Goal: Information Seeking & Learning: Compare options

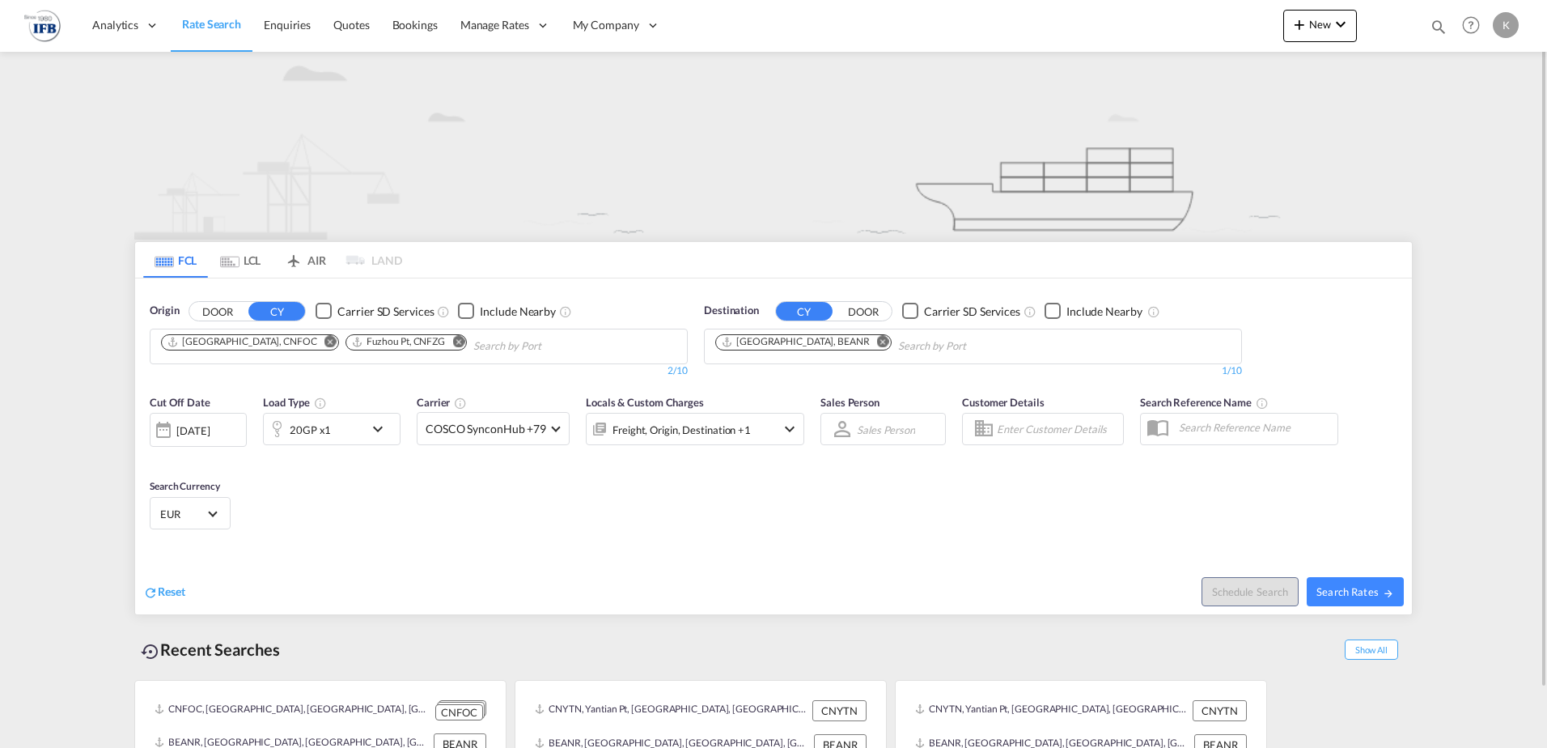
click at [237, 256] on md-icon "Use the left and right arrow keys to navigate between tabs" at bounding box center [229, 262] width 19 height 12
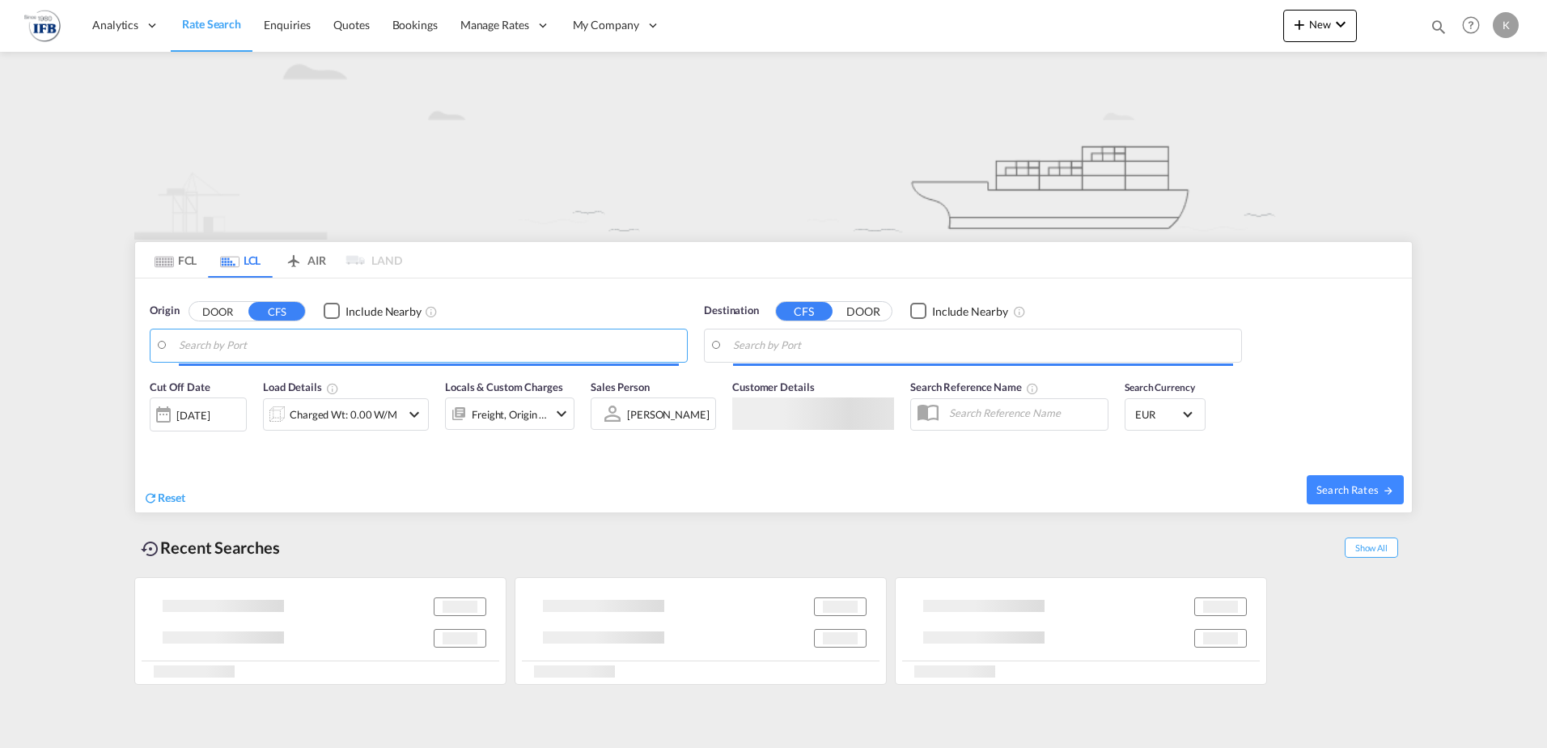
click at [201, 349] on input "Search by Port" at bounding box center [429, 345] width 500 height 24
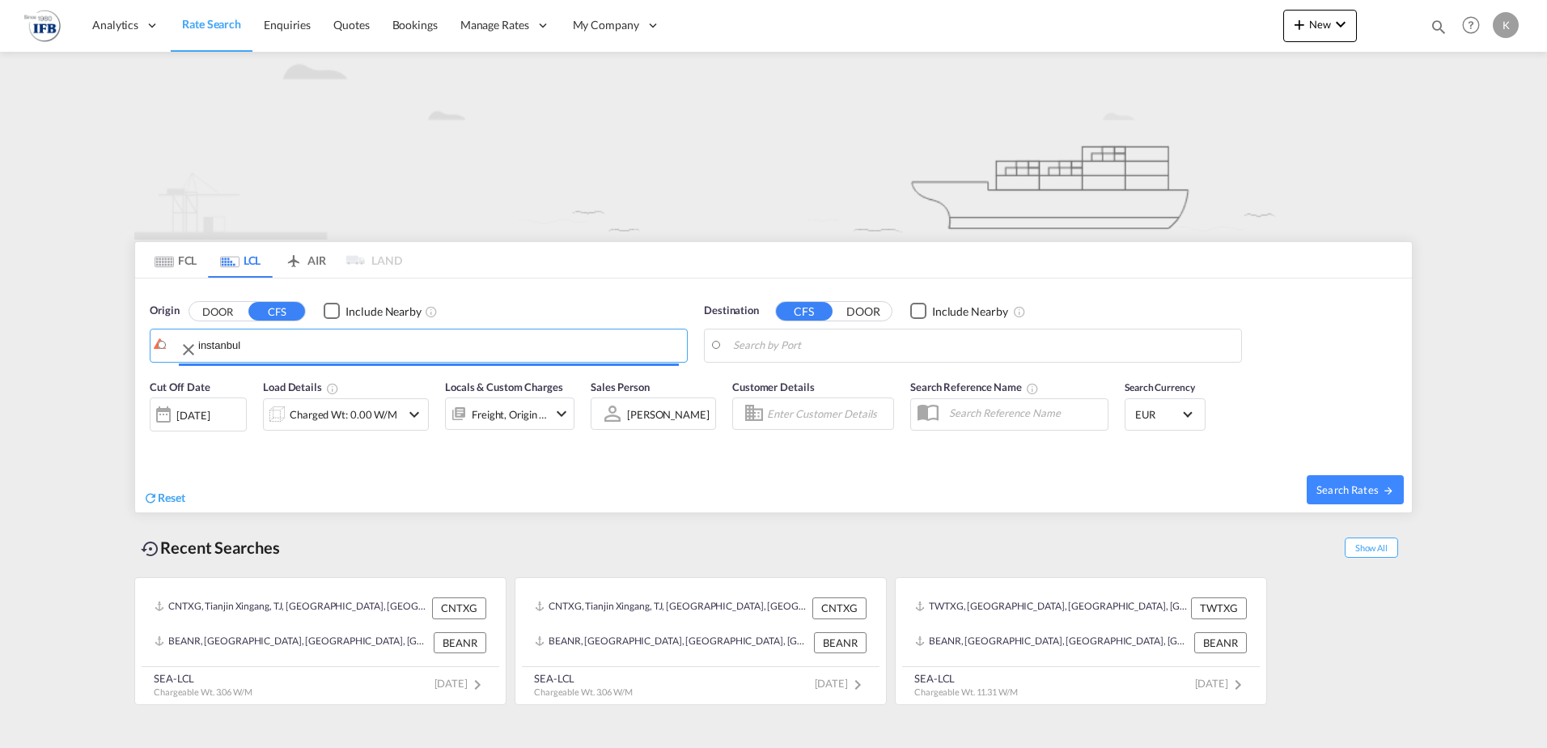
click at [204, 341] on input "instanbul" at bounding box center [438, 345] width 481 height 24
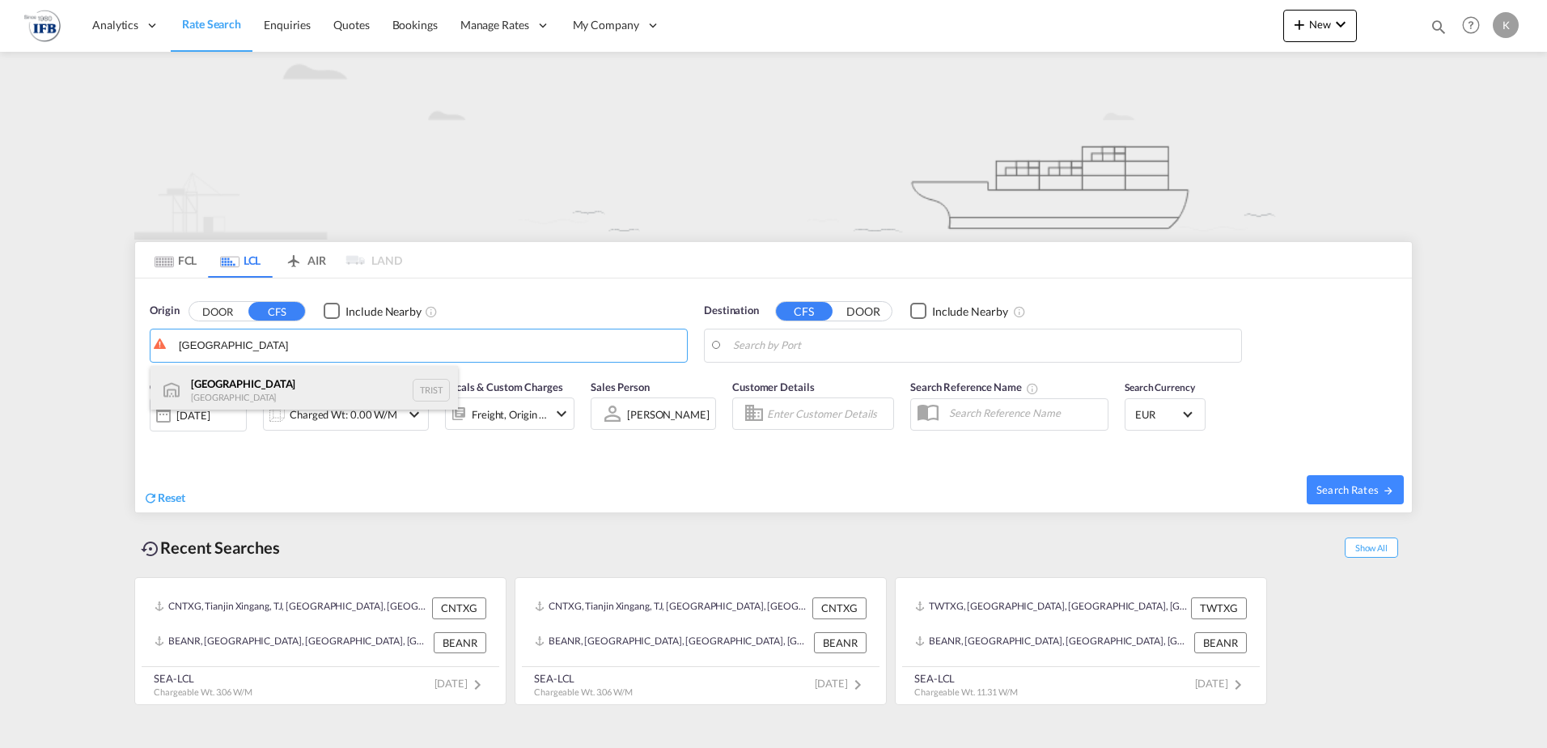
click at [214, 380] on div "[GEOGRAPHIC_DATA] [GEOGRAPHIC_DATA] TRIST" at bounding box center [305, 390] width 308 height 49
type input "[GEOGRAPHIC_DATA], TRIST"
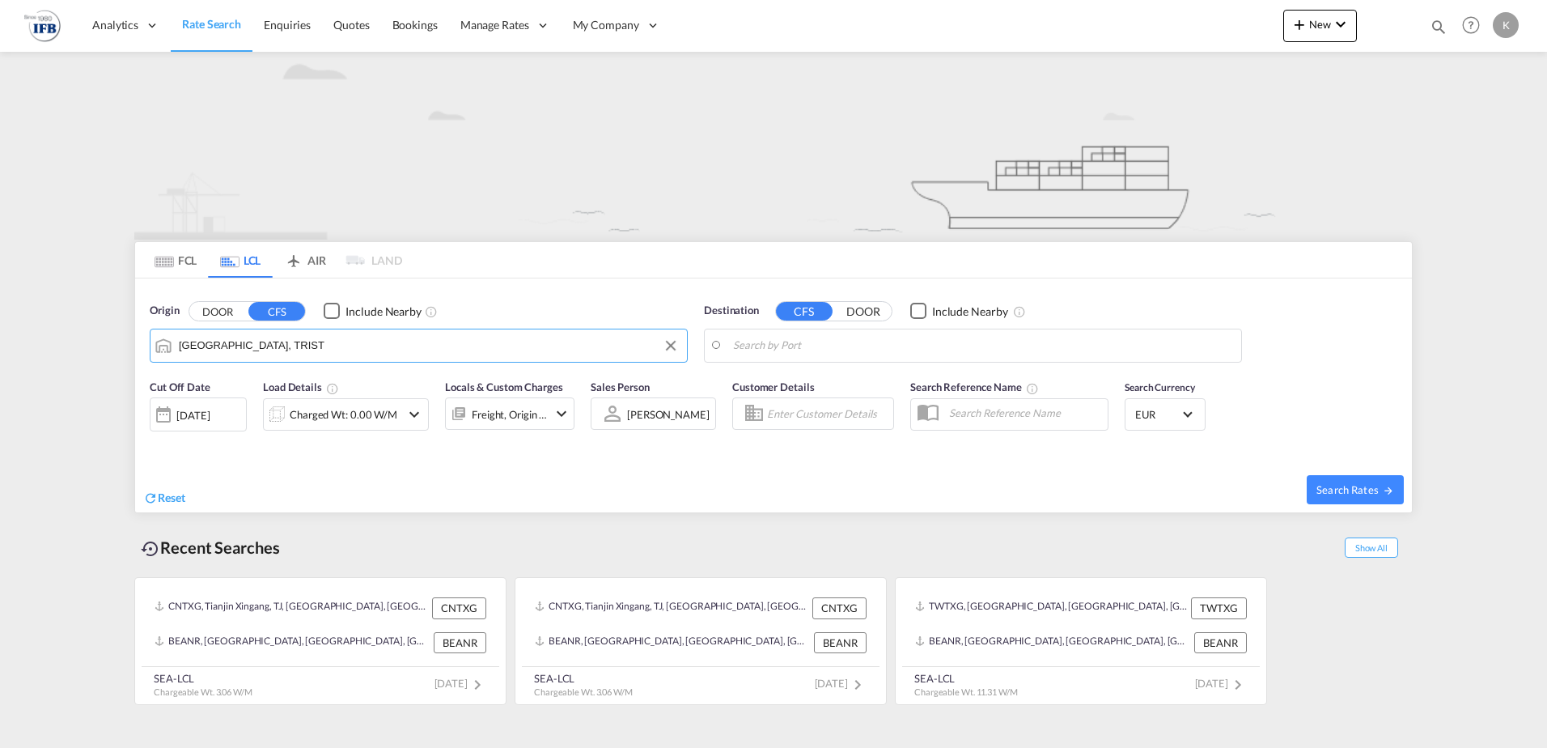
click at [801, 350] on body "Analytics Reports Dashboard Rate Search Enquiries Quotes Bookings" at bounding box center [773, 374] width 1547 height 748
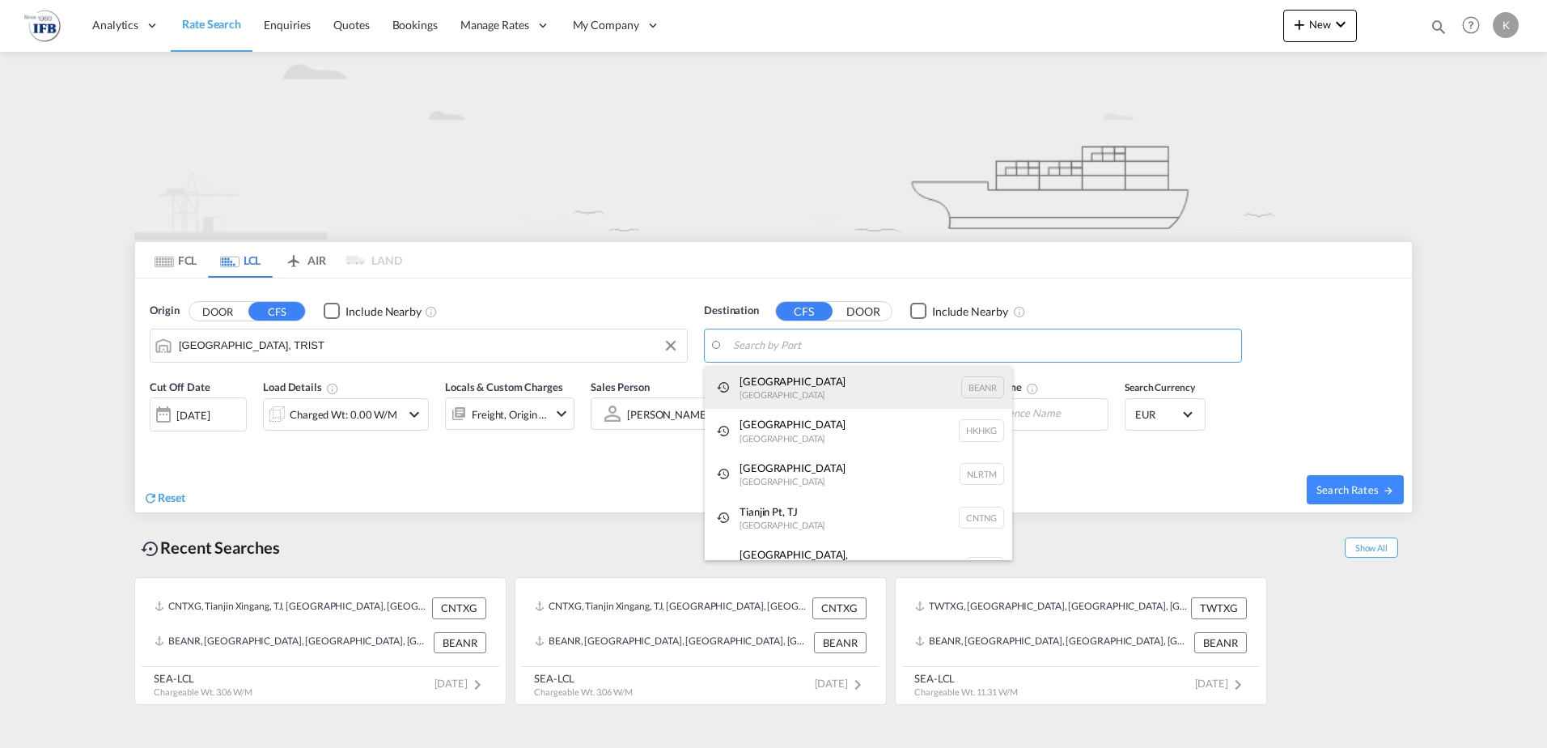
click at [777, 383] on div "[GEOGRAPHIC_DATA] [GEOGRAPHIC_DATA] BEANR" at bounding box center [859, 388] width 308 height 44
type input "[GEOGRAPHIC_DATA], BEANR"
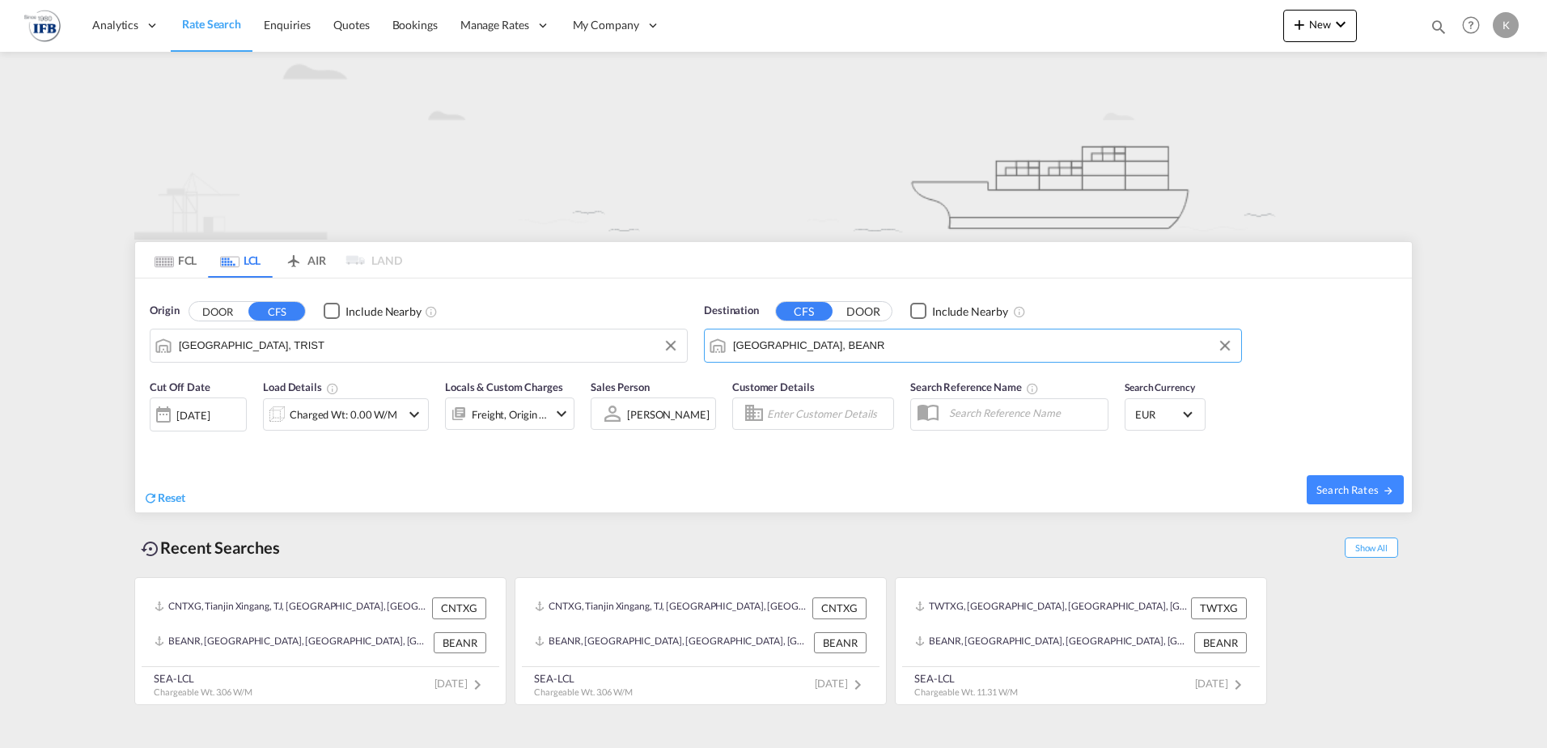
click at [210, 416] on div "[DATE]" at bounding box center [192, 415] width 33 height 15
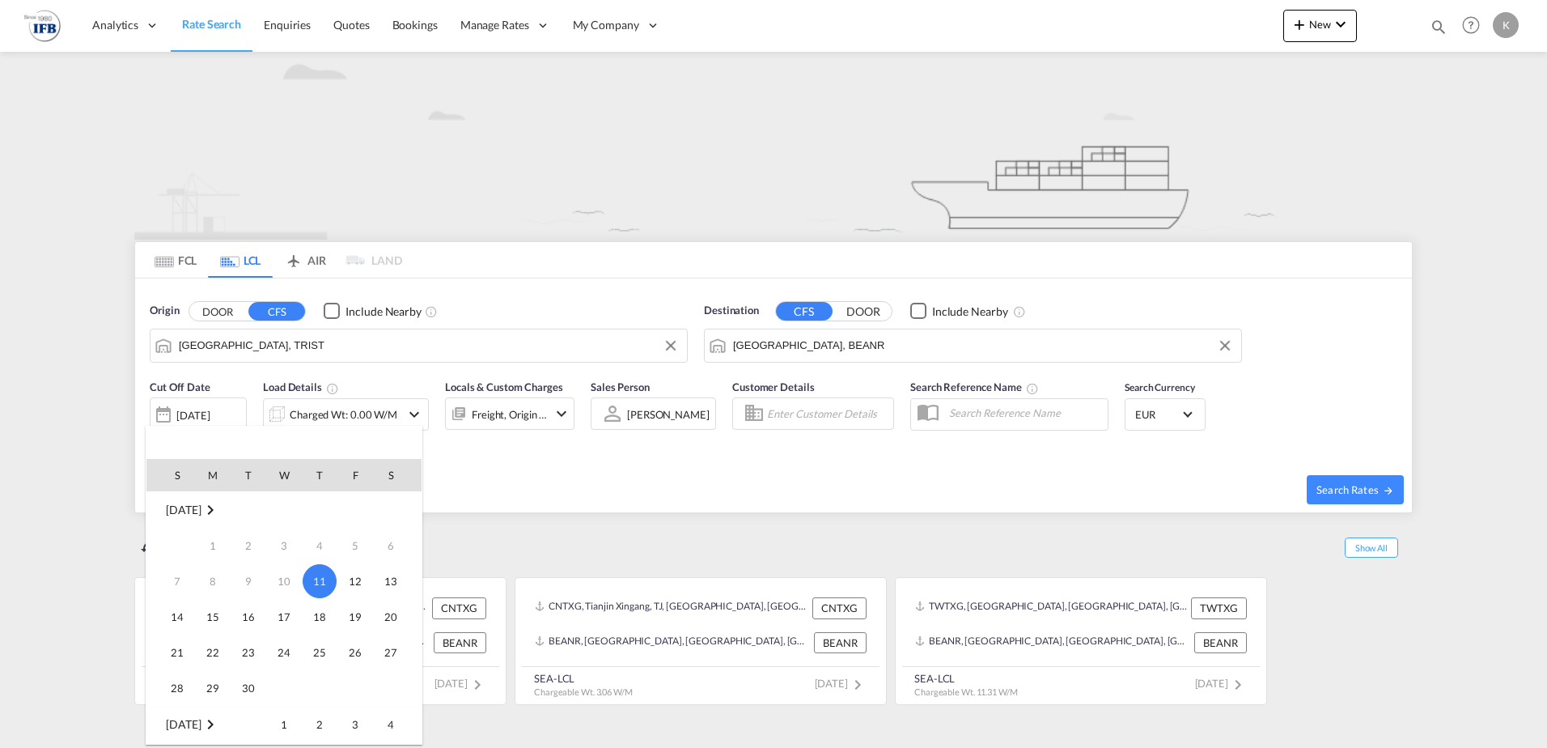
click at [560, 447] on div at bounding box center [773, 374] width 1547 height 748
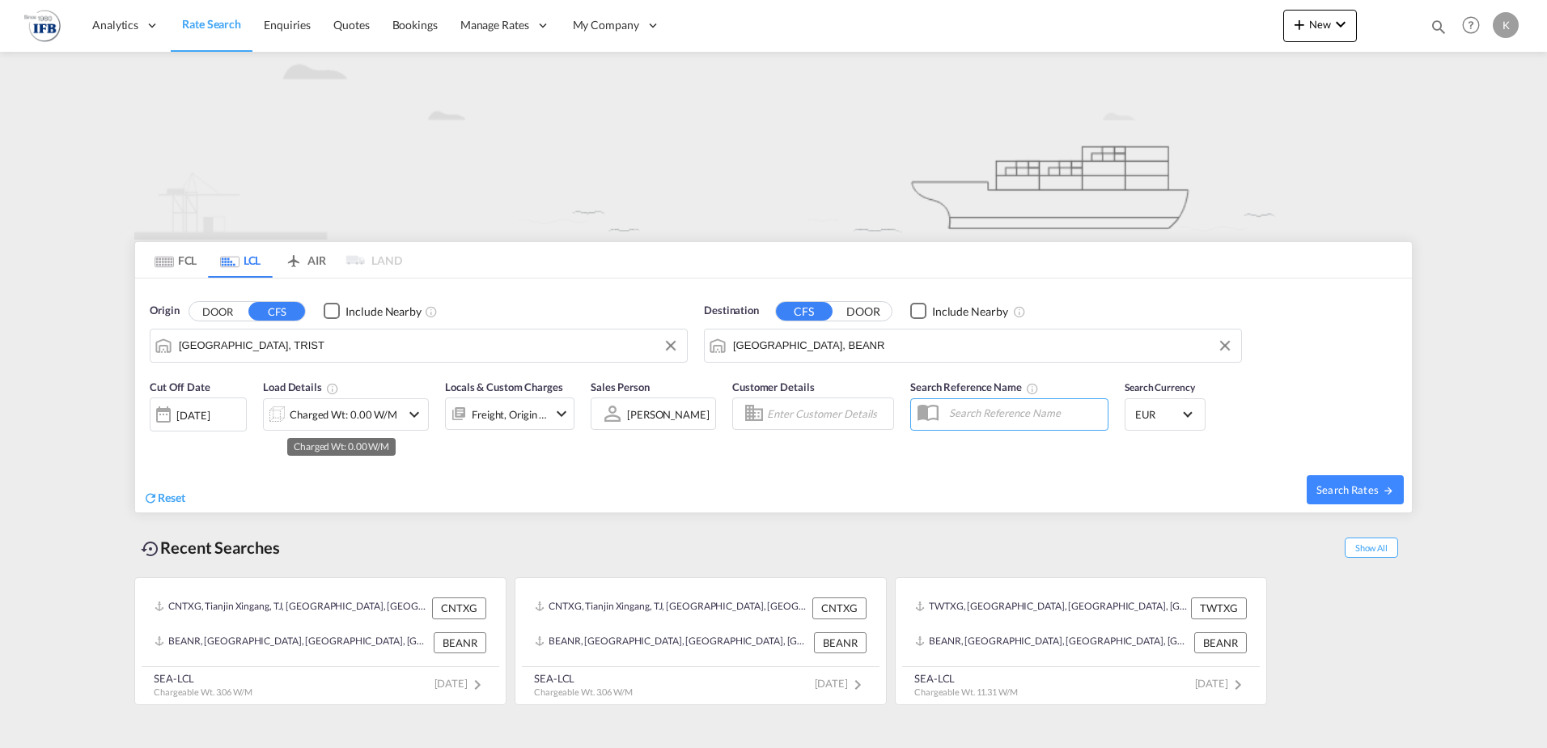
click at [384, 417] on div "Charged Wt: 0.00 W/M" at bounding box center [344, 414] width 108 height 23
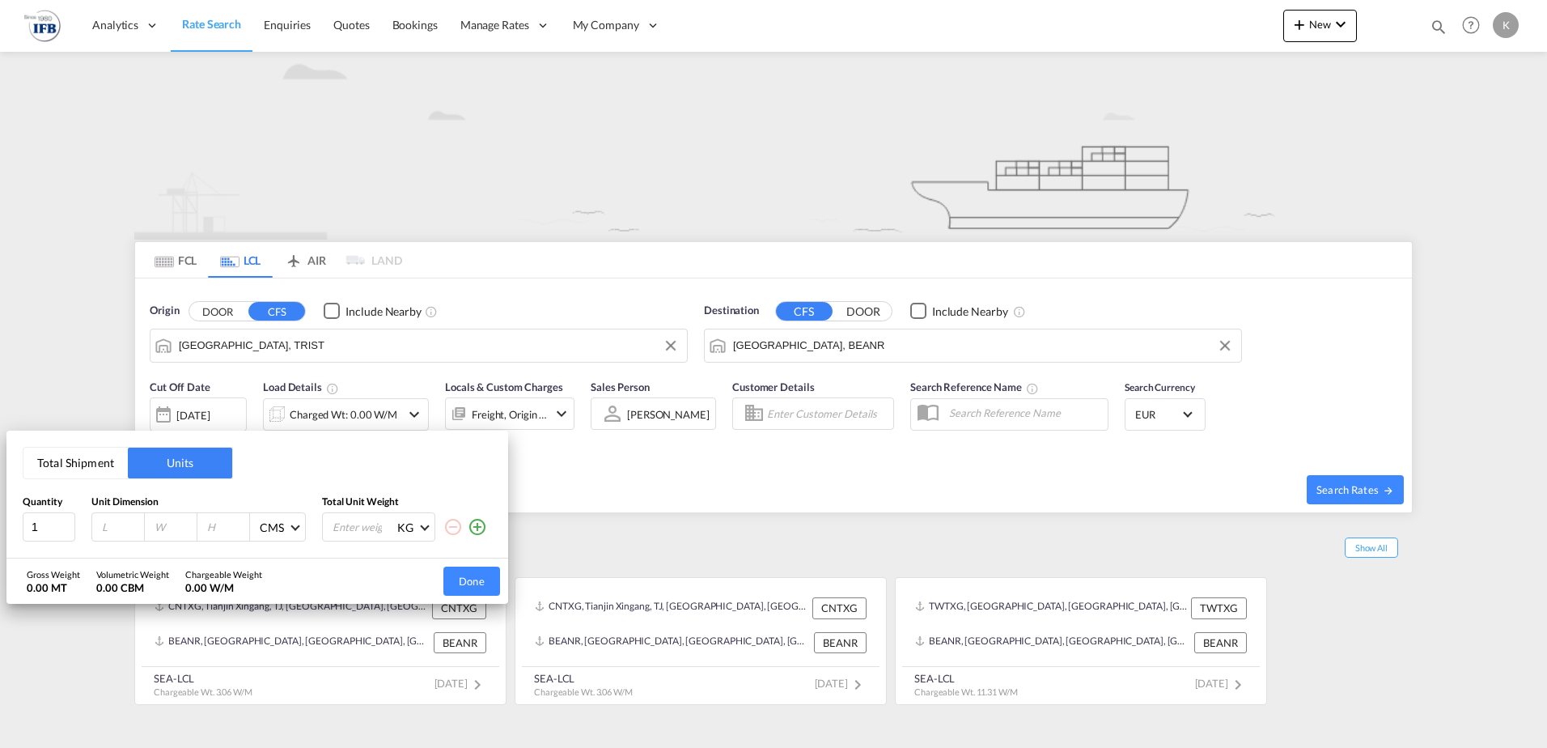
click at [114, 535] on div at bounding box center [118, 527] width 53 height 28
click at [116, 524] on input "number" at bounding box center [122, 527] width 44 height 15
type input "100"
type input "120"
type input "210"
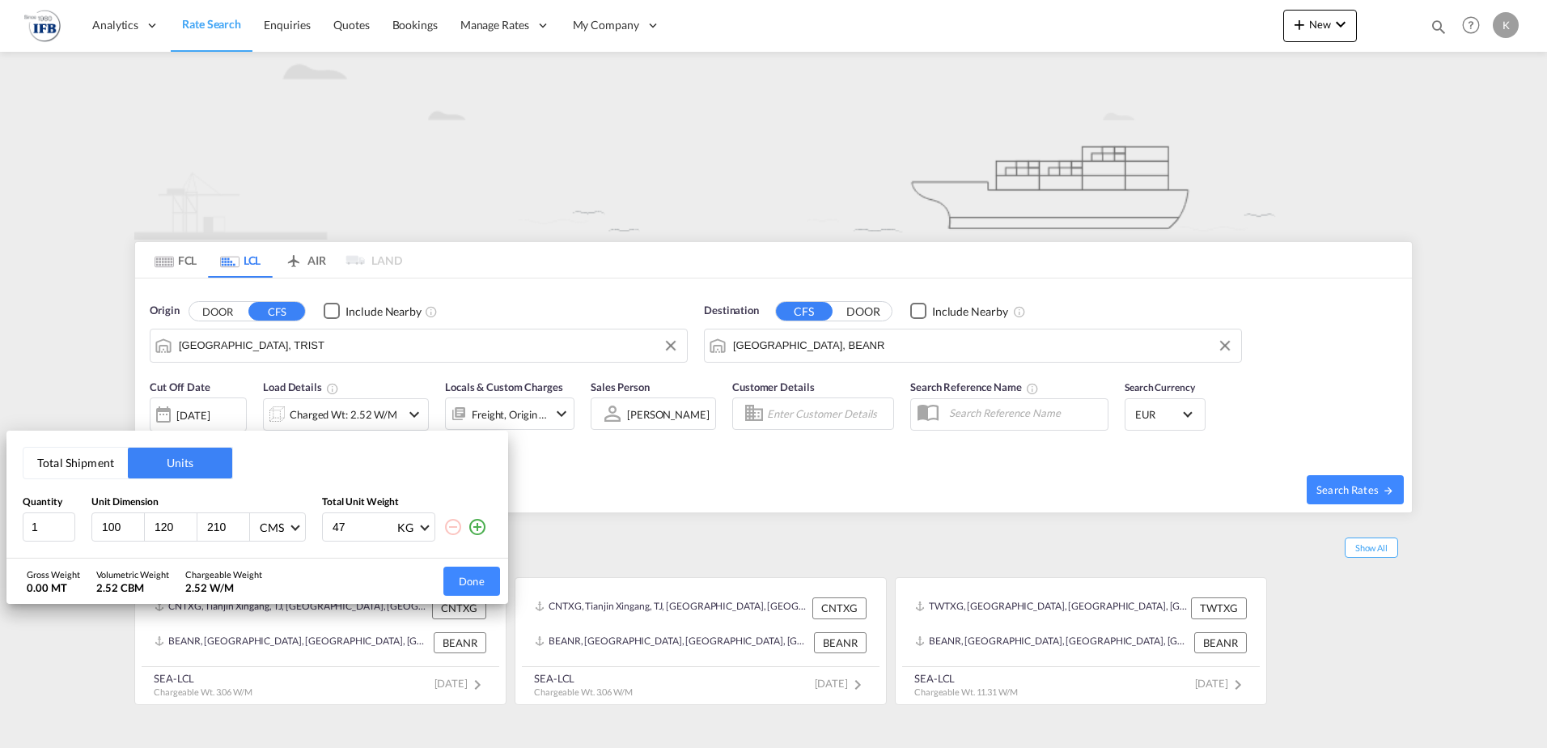
type input "470"
click at [479, 583] on button "Done" at bounding box center [471, 581] width 57 height 29
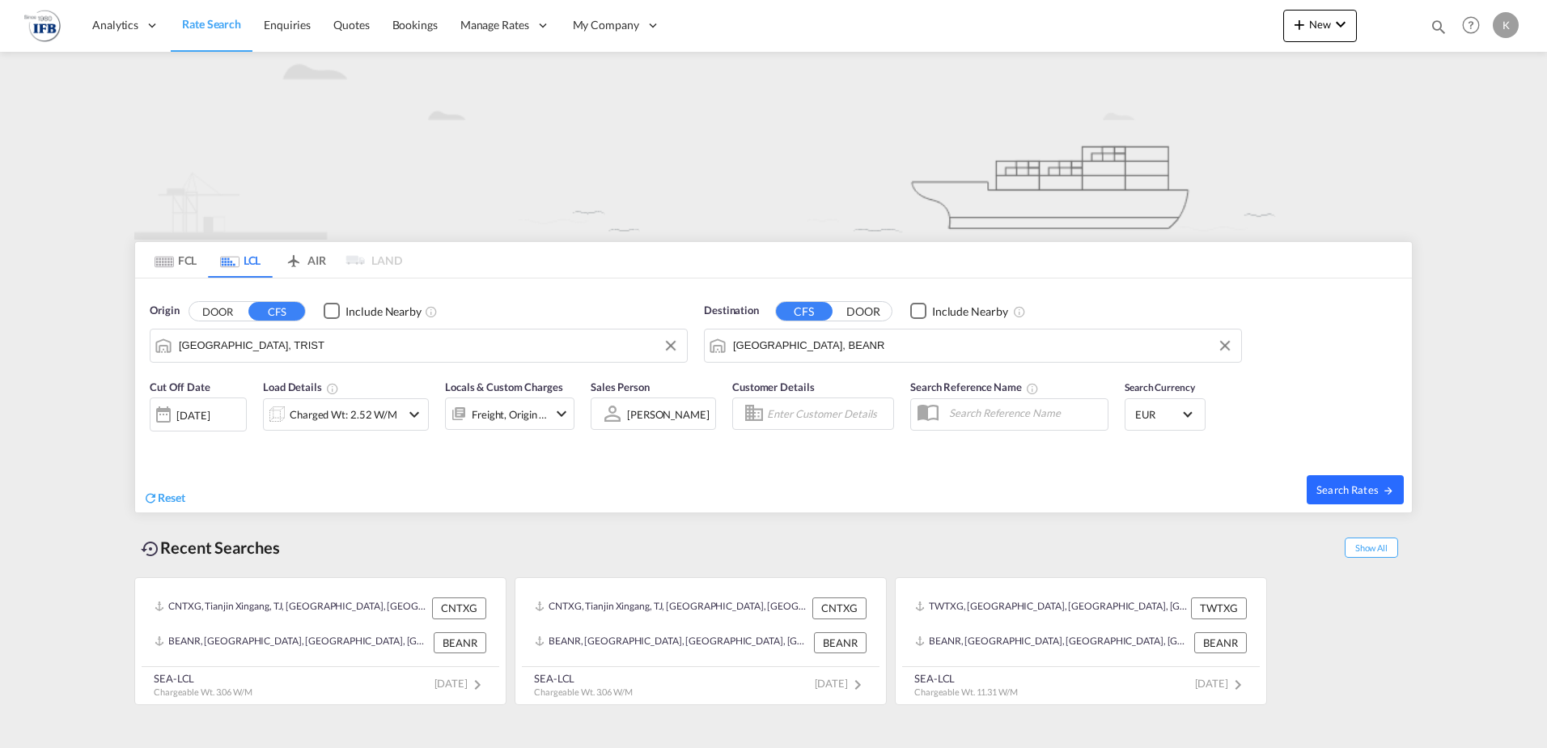
click at [1351, 501] on button "Search Rates" at bounding box center [1355, 489] width 97 height 29
type input "TRIST to BEANR / [DATE]"
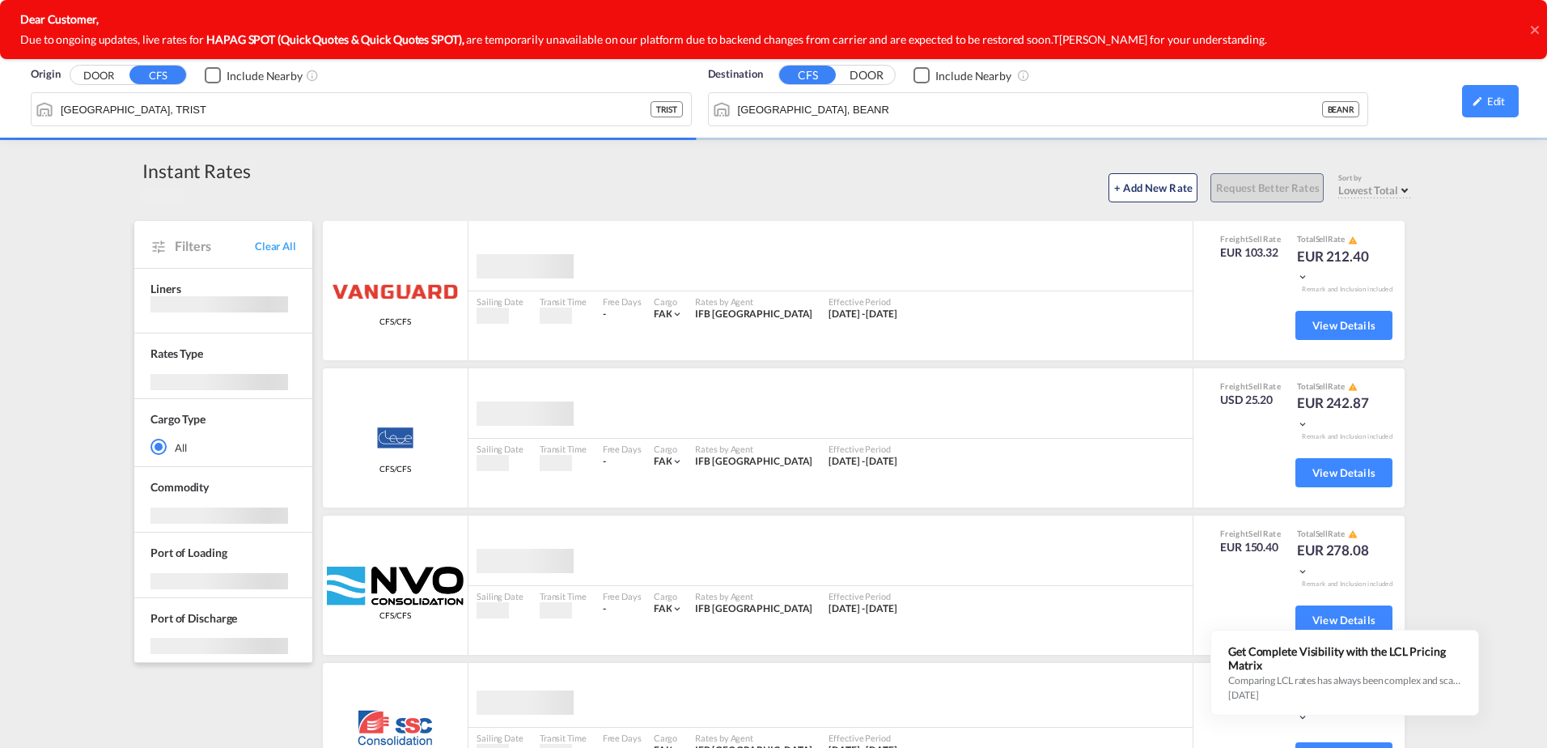
click at [1536, 30] on icon at bounding box center [1534, 29] width 8 height 8
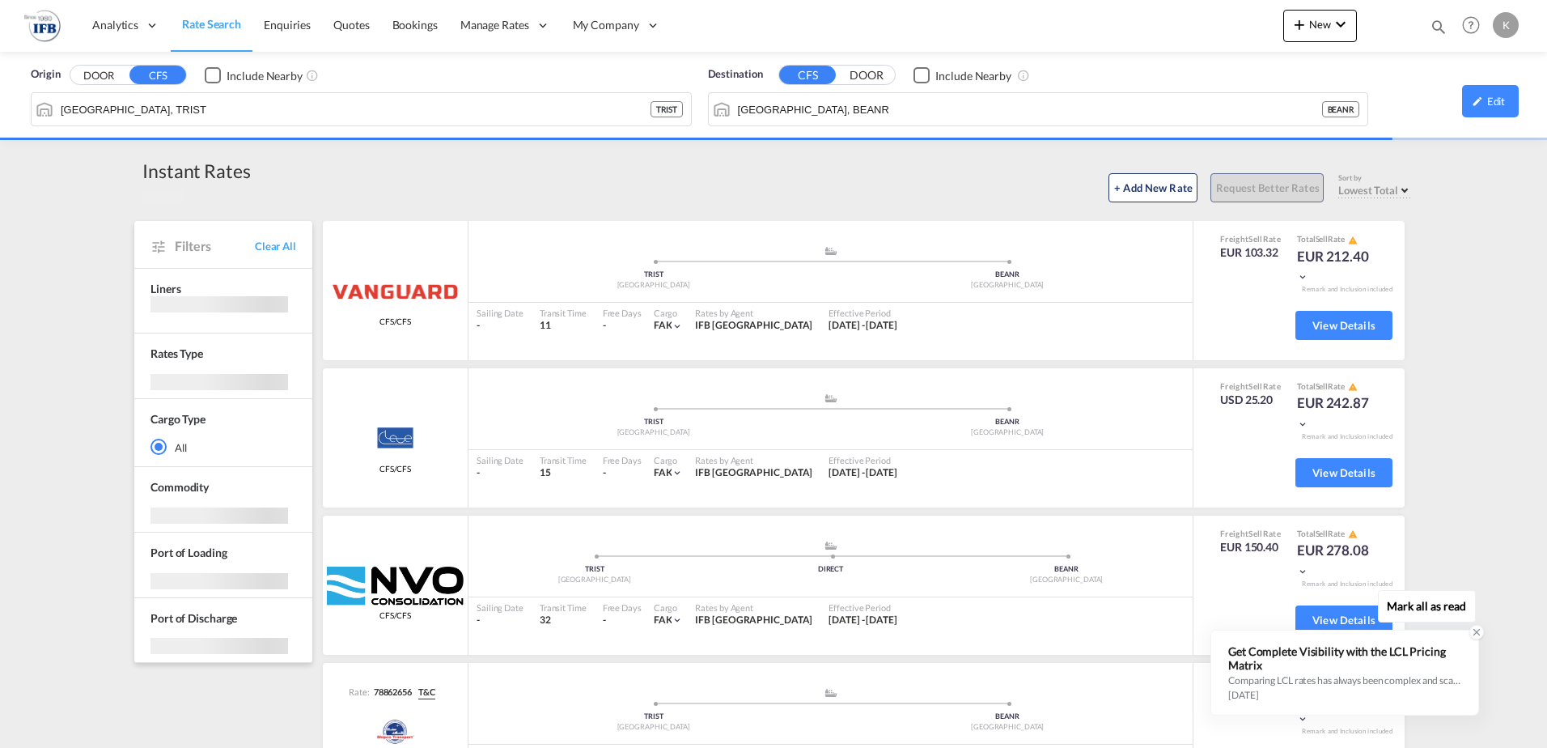
click at [1476, 630] on icon at bounding box center [1476, 631] width 11 height 11
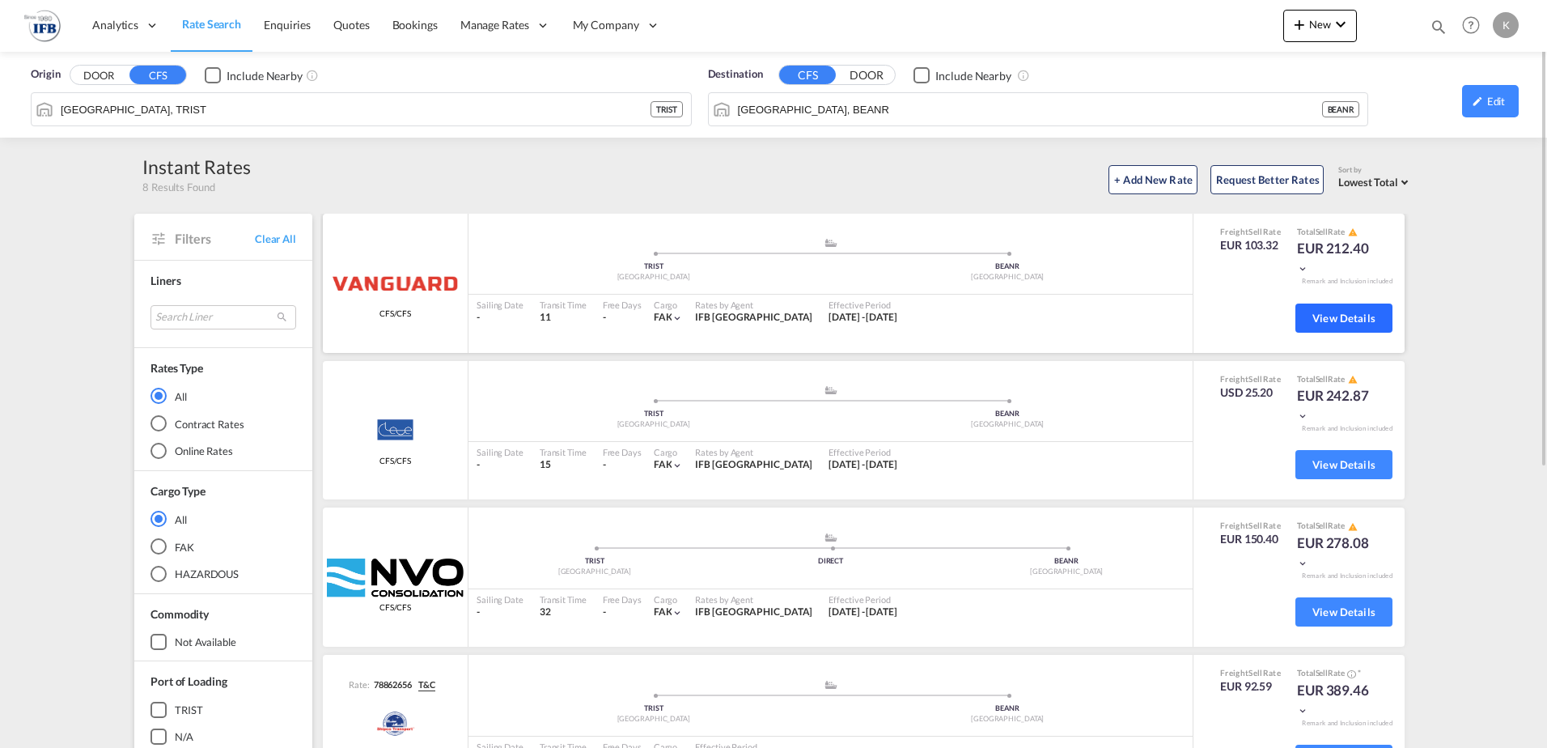
click at [1330, 312] on span "View Details" at bounding box center [1344, 318] width 63 height 13
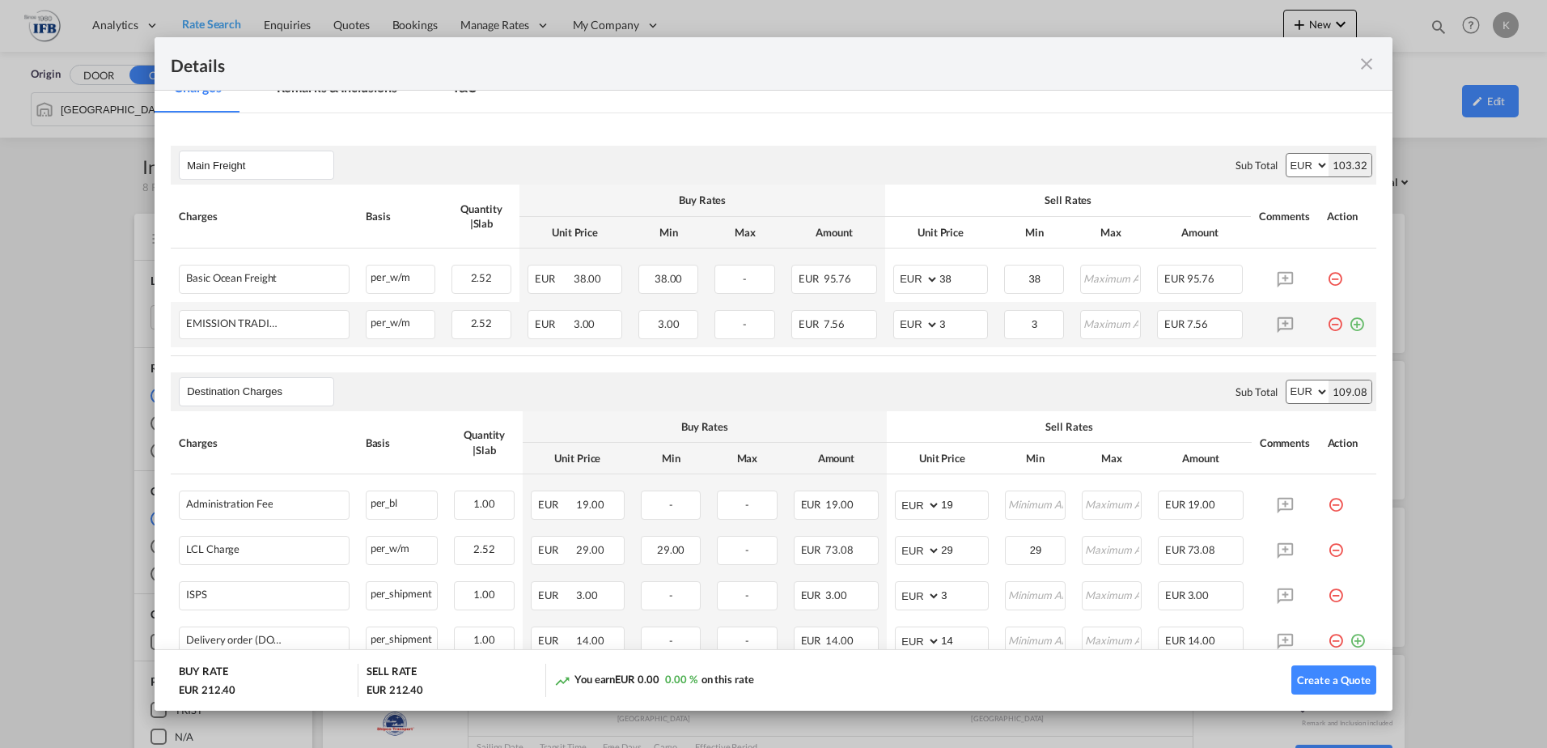
scroll to position [324, 0]
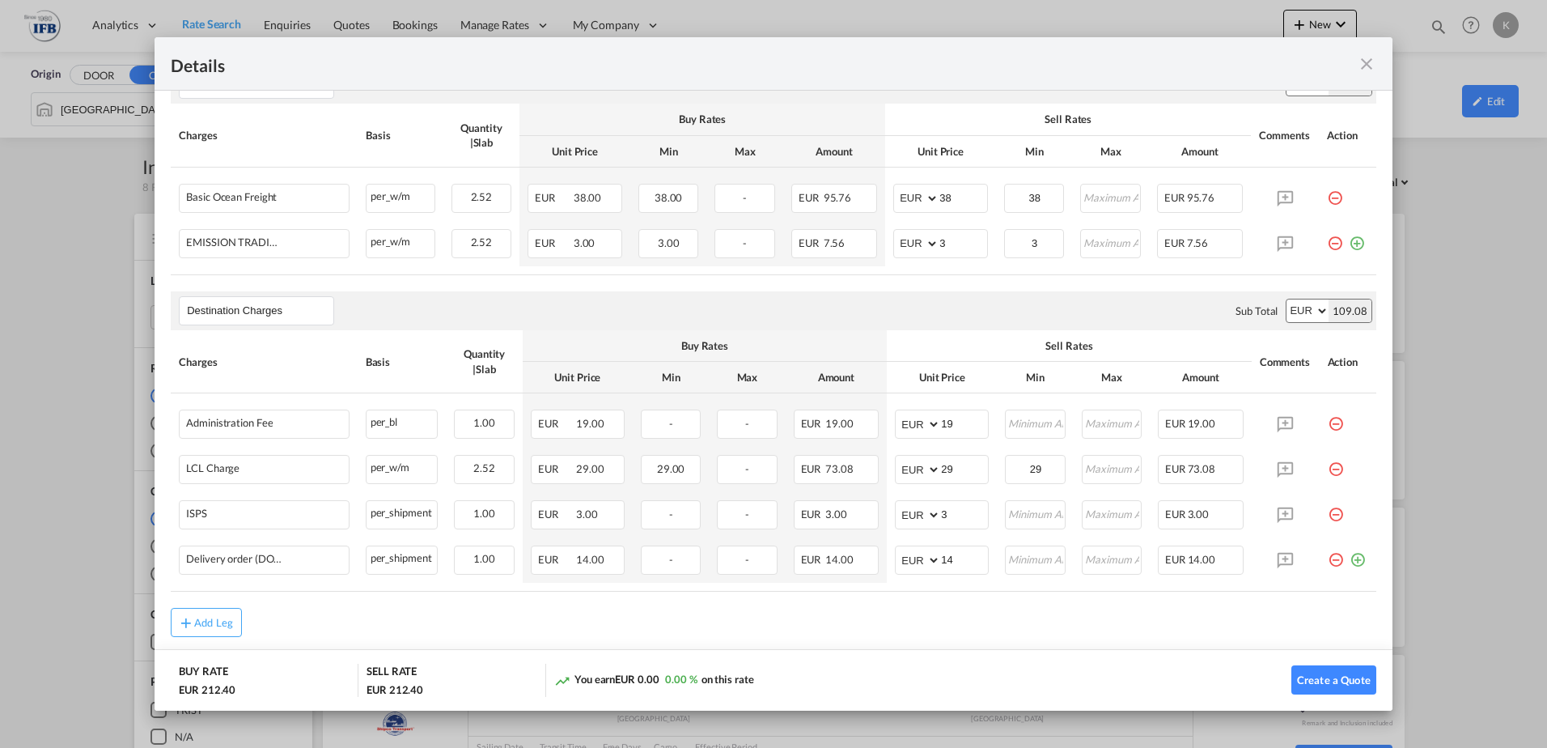
click at [1369, 54] on md-icon "icon-close fg-AAA8AD m-0 cursor" at bounding box center [1366, 63] width 19 height 19
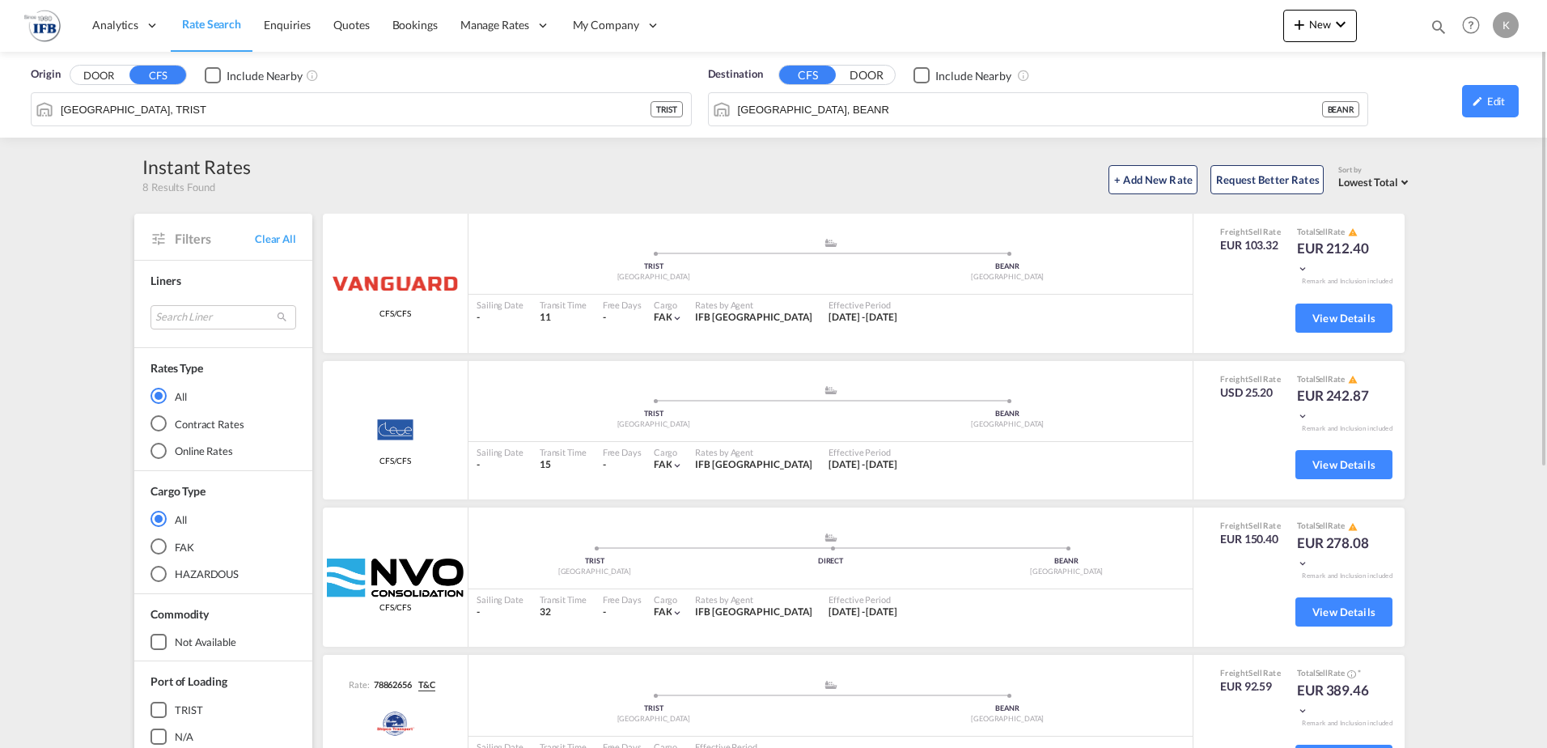
click at [197, 19] on span "Rate Search" at bounding box center [211, 24] width 59 height 14
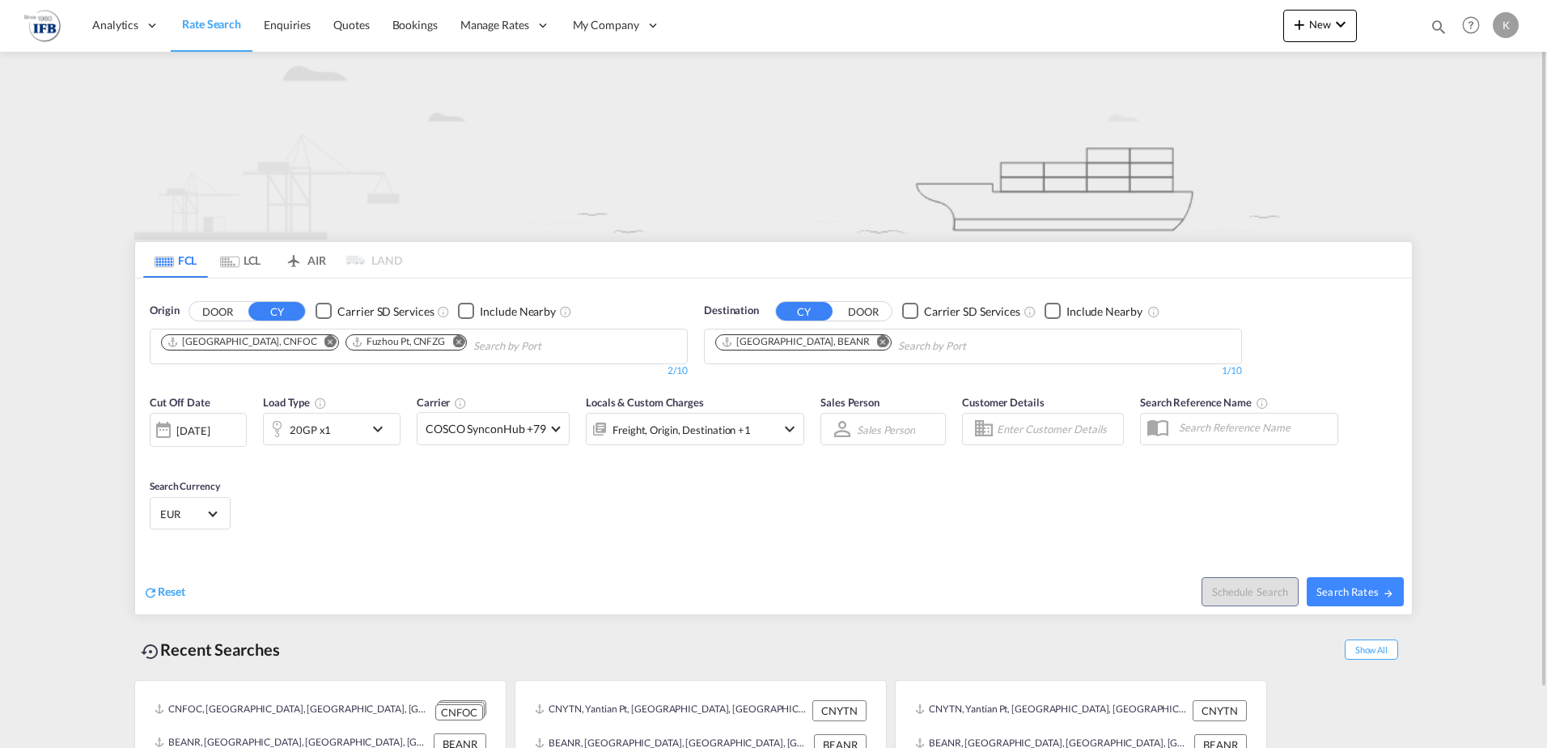
click at [325, 340] on md-icon "Remove" at bounding box center [331, 341] width 12 height 12
click at [273, 340] on md-icon "Remove" at bounding box center [275, 341] width 12 height 12
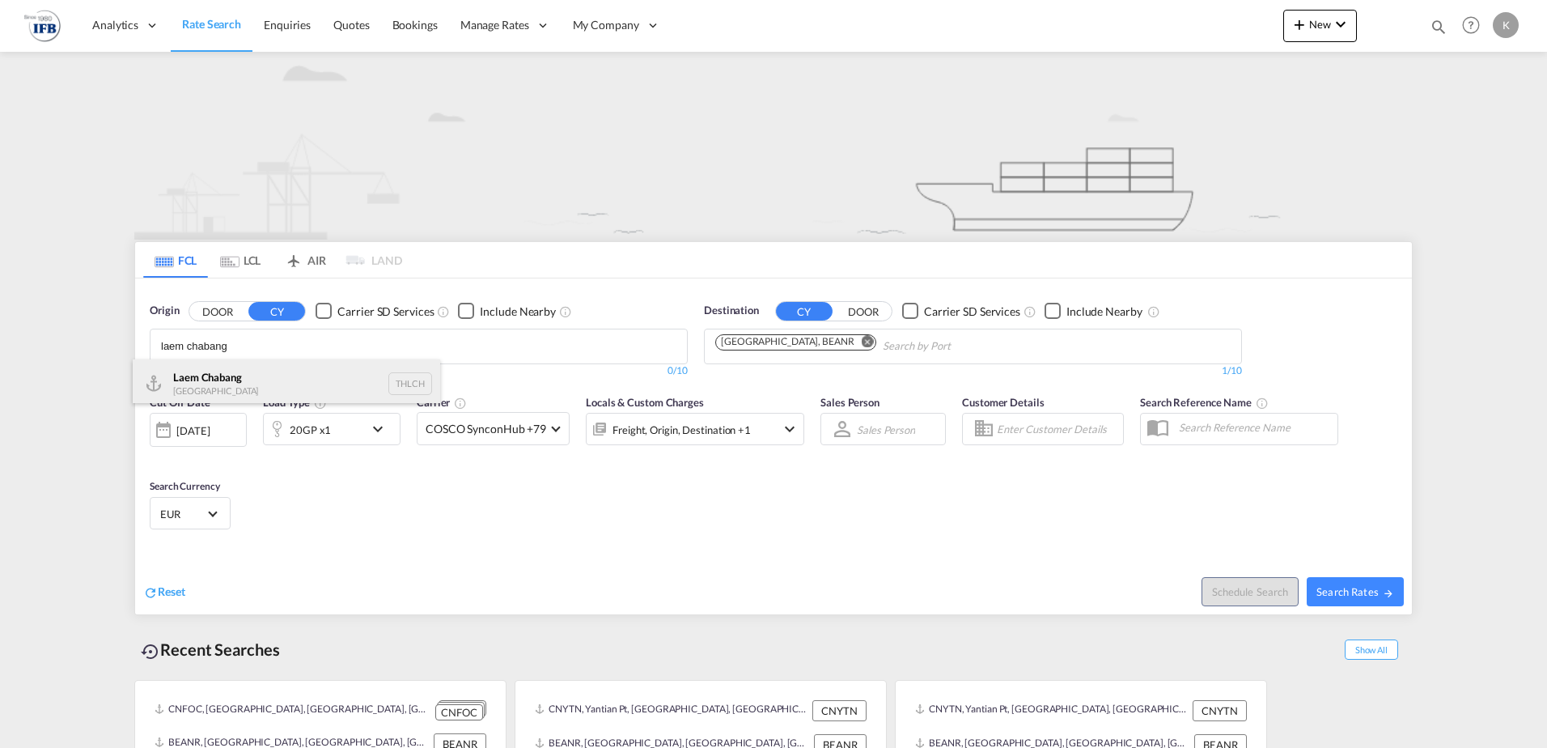
type input "laem chabang"
click at [242, 374] on div "Laem Chabang Thailand THLCH" at bounding box center [287, 383] width 308 height 49
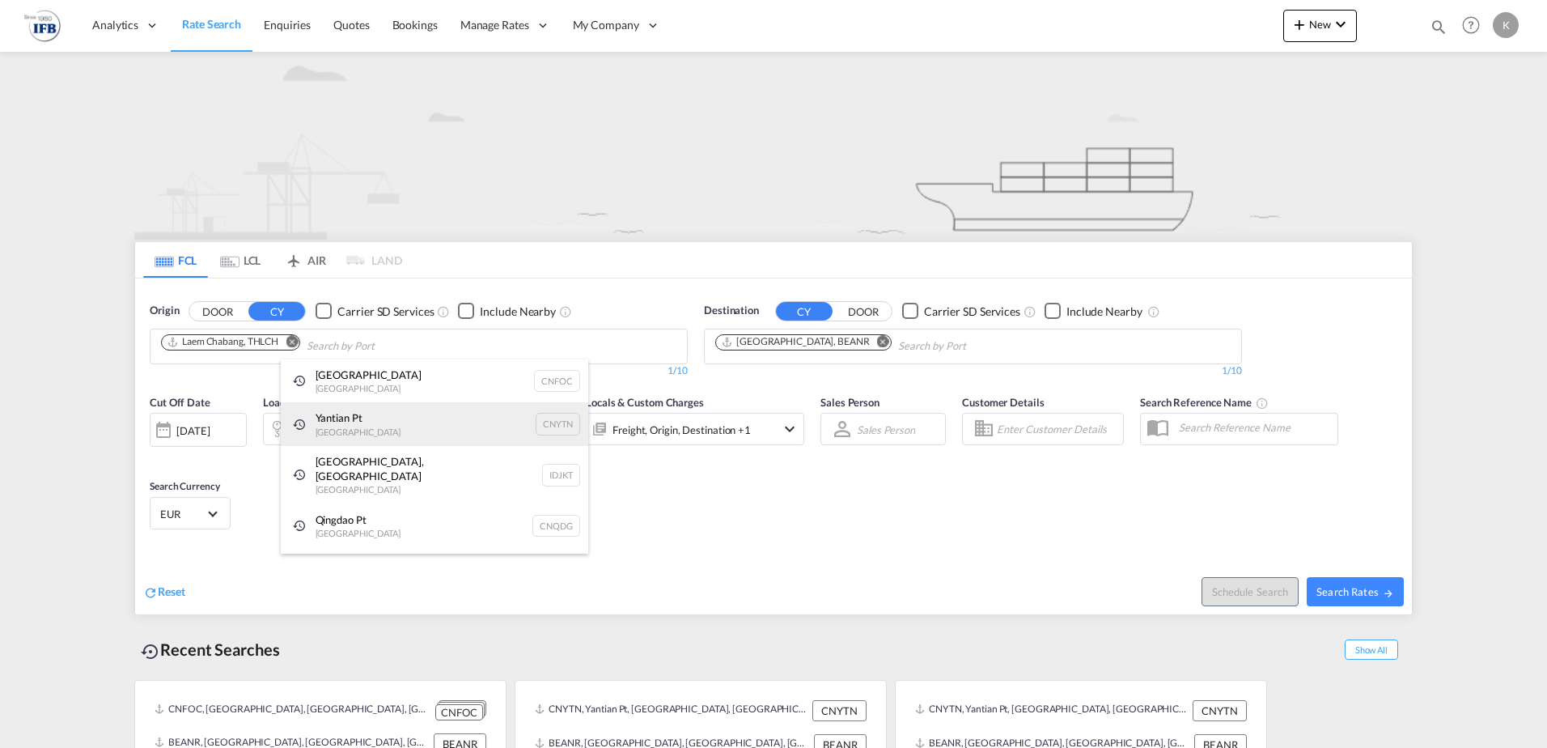
click at [384, 439] on div "Yantian Pt China CNYTN" at bounding box center [435, 424] width 308 height 44
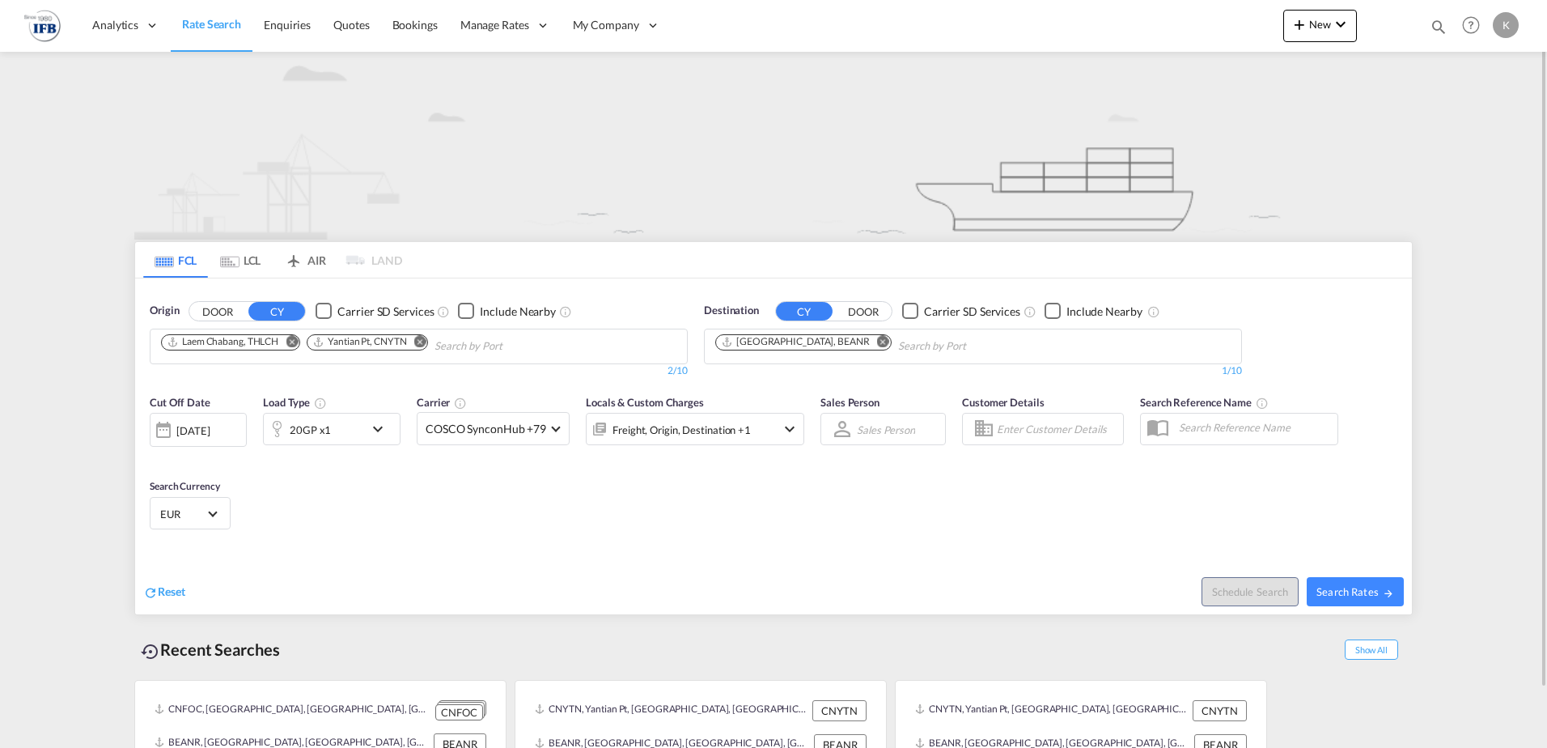
click at [427, 336] on md-icon "Remove" at bounding box center [420, 341] width 12 height 12
click at [381, 439] on div "20GP x1" at bounding box center [332, 429] width 138 height 32
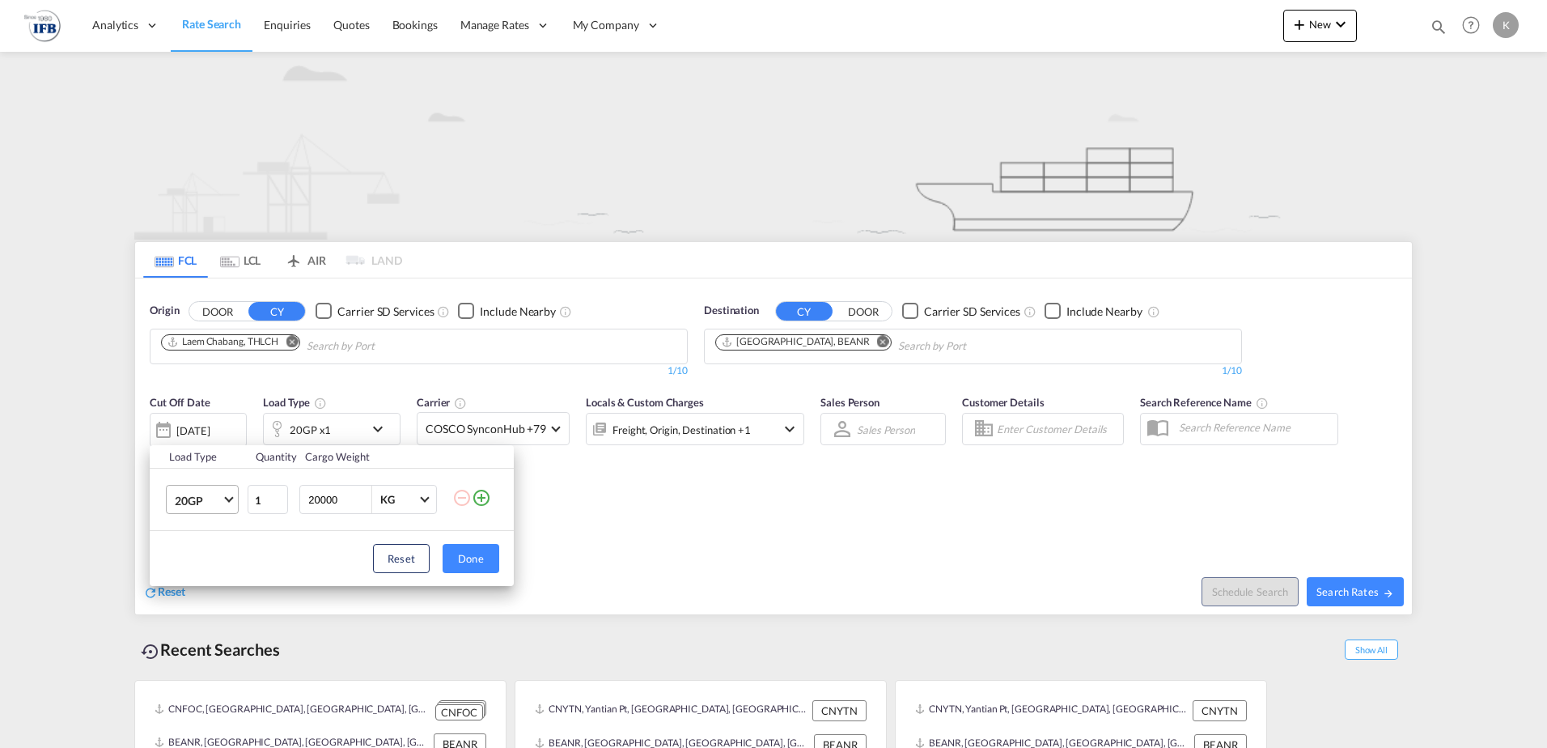
click at [227, 499] on span "Choose: \a20GP" at bounding box center [228, 498] width 9 height 9
click at [203, 574] on div "40HC" at bounding box center [190, 578] width 30 height 16
click at [483, 560] on button "Done" at bounding box center [471, 558] width 57 height 29
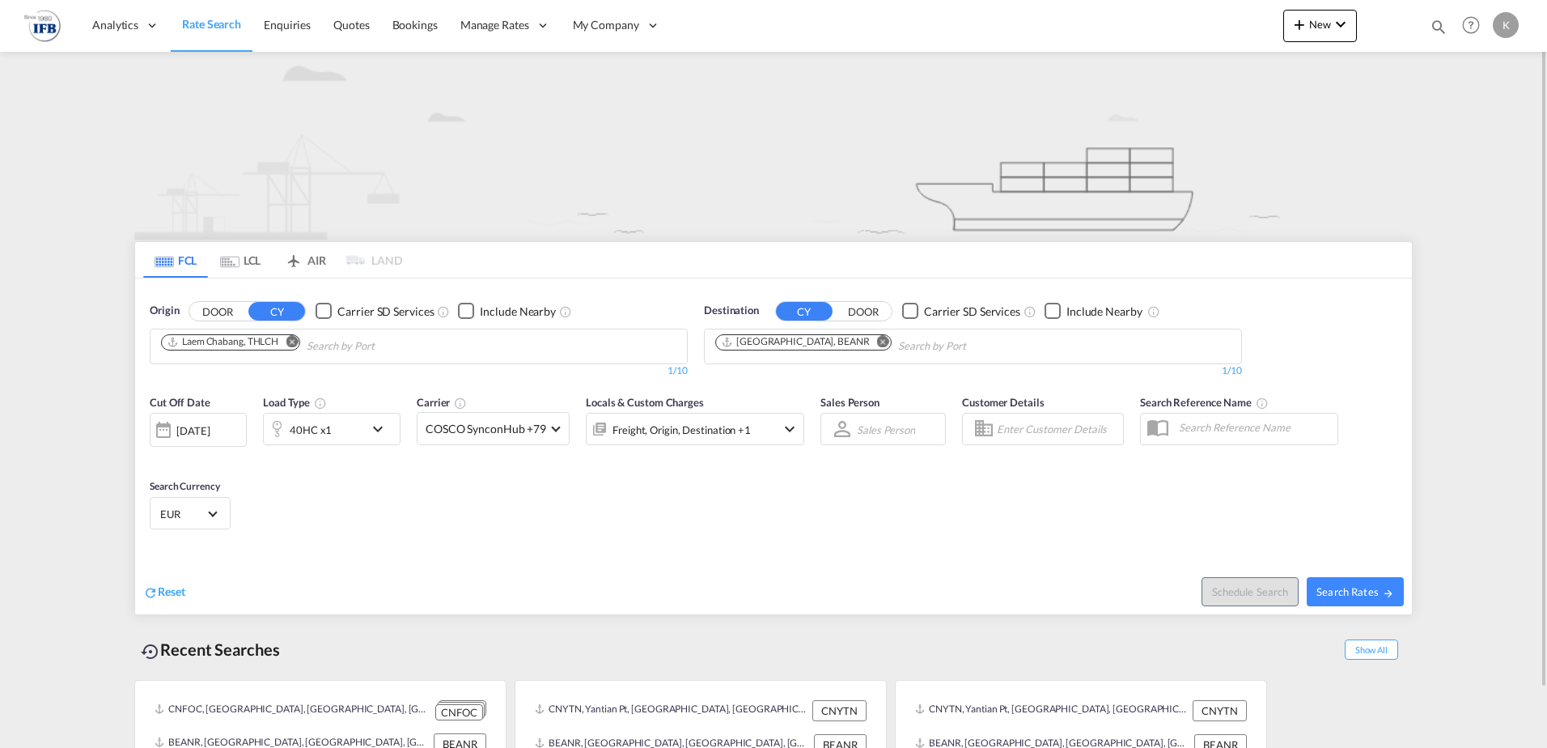
click at [205, 427] on div "[DATE]" at bounding box center [192, 430] width 33 height 15
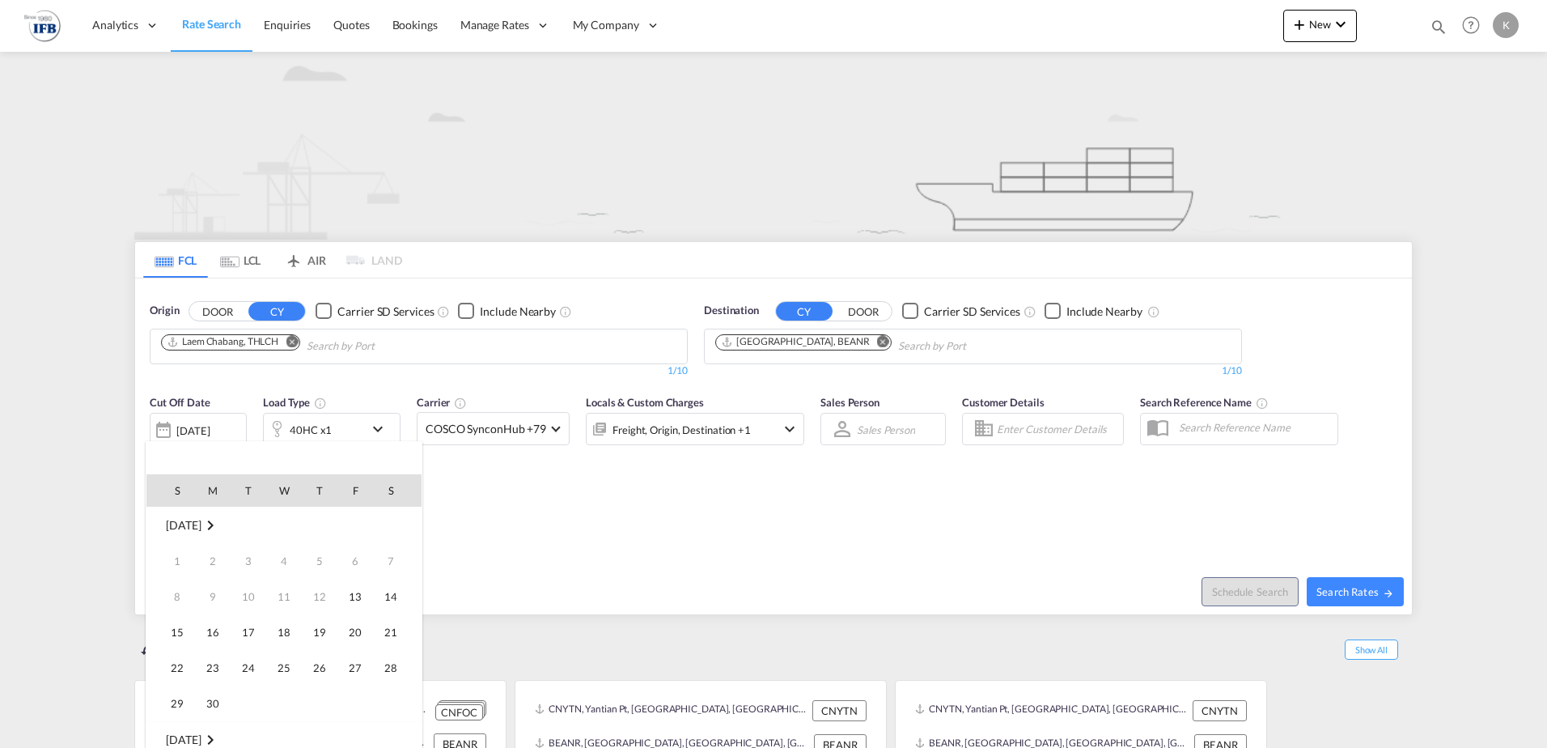
scroll to position [643, 0]
click at [240, 630] on span "16" at bounding box center [248, 632] width 32 height 32
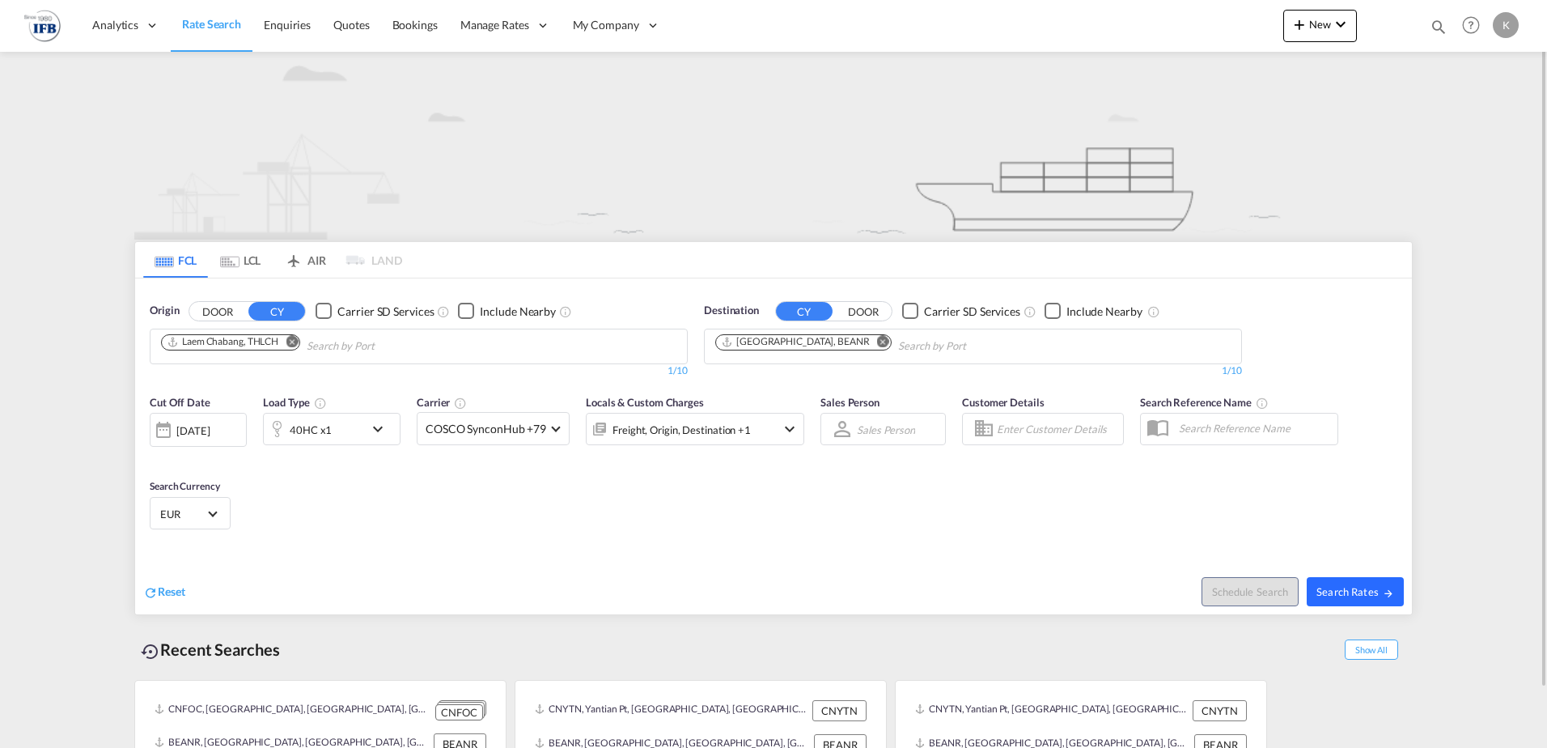
click at [1375, 587] on span "Search Rates" at bounding box center [1356, 591] width 78 height 13
type input "THLCH to BEANR / [DATE]"
